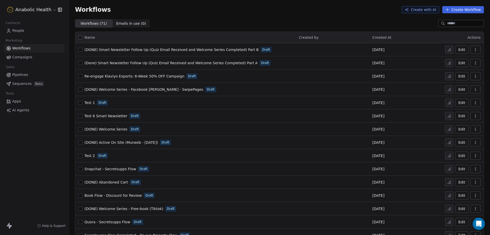
click at [33, 10] on html "Anabolic Health Contacts People Marketing Workflows Campaigns Sales Pipelines S…" at bounding box center [245, 117] width 490 height 235
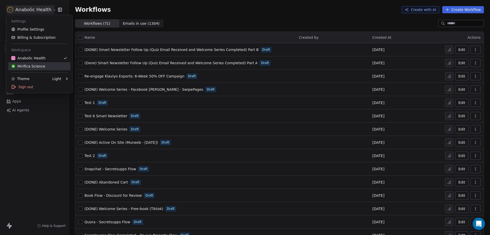
click at [40, 66] on div "Mirifica Science" at bounding box center [28, 66] width 34 height 5
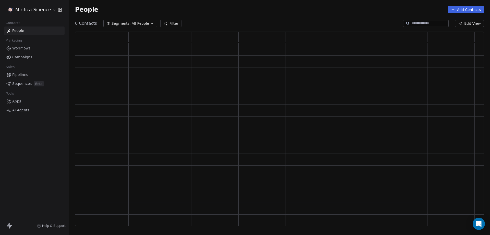
scroll to position [190, 404]
click at [37, 54] on link "Campaigns" at bounding box center [34, 57] width 60 height 8
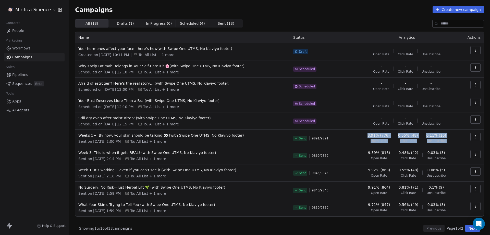
drag, startPoint x: 440, startPoint y: 136, endPoint x: 358, endPoint y: 134, distance: 82.4
click at [358, 134] on tr "Weeks 5+: By now, your skin should be talking 👀 (with Swipe One UTMS, No Klaviy…" at bounding box center [279, 138] width 408 height 17
click at [359, 137] on div "8.91% (776) Open Rate 0.55% (48) Click Rate 0.11% (10) Unsubscribe" at bounding box center [406, 138] width 99 height 10
